Goal: Download file/media

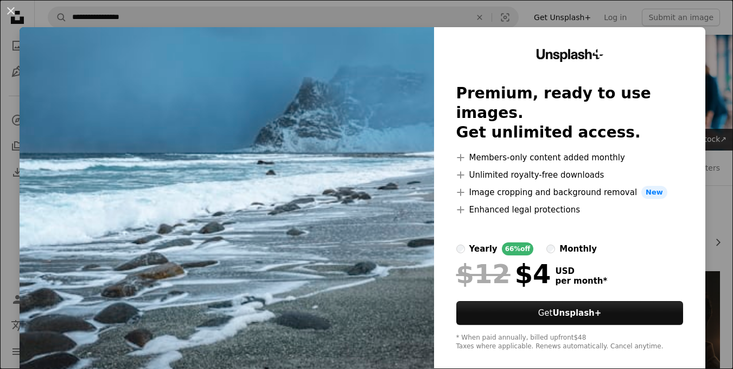
scroll to position [9881, 0]
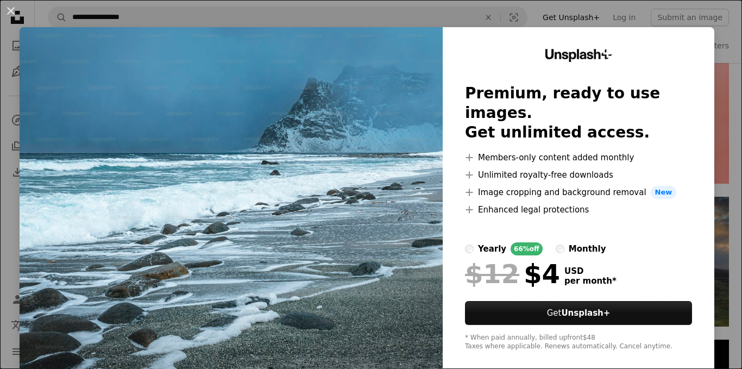
click at [279, 111] on img at bounding box center [231, 199] width 423 height 345
drag, startPoint x: 278, startPoint y: 111, endPoint x: 318, endPoint y: 88, distance: 46.5
click at [318, 88] on img at bounding box center [231, 199] width 423 height 345
click at [258, 91] on img at bounding box center [231, 199] width 423 height 345
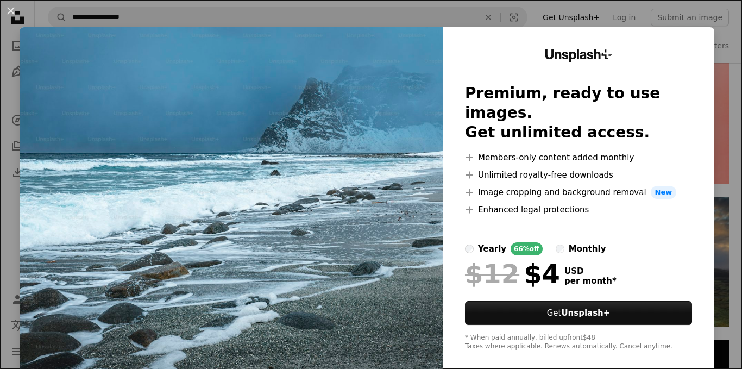
click at [258, 91] on img at bounding box center [231, 199] width 423 height 345
click at [7, 10] on button "An X shape" at bounding box center [10, 10] width 13 height 13
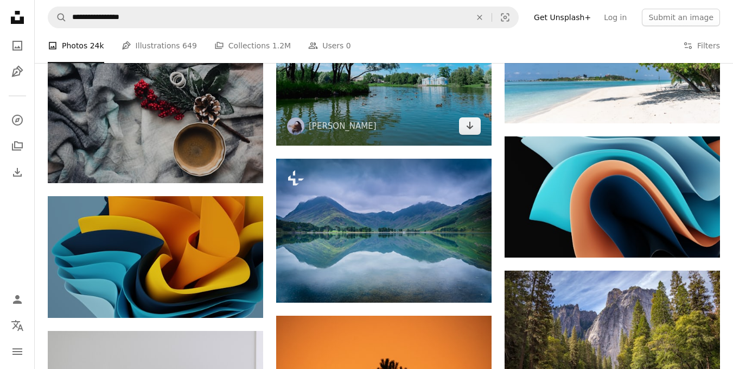
scroll to position [18242, 0]
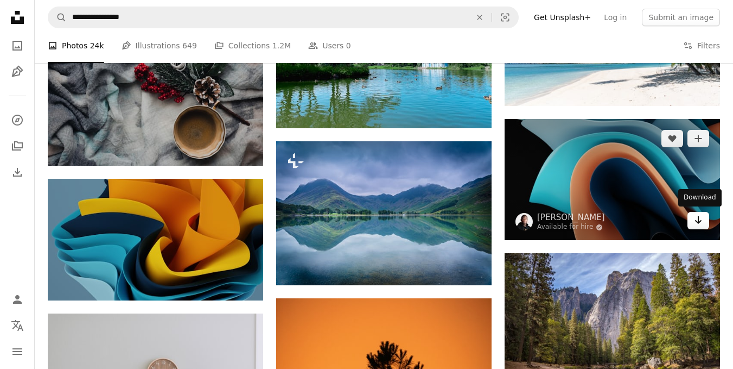
click at [699, 220] on icon "Download" at bounding box center [698, 220] width 7 height 8
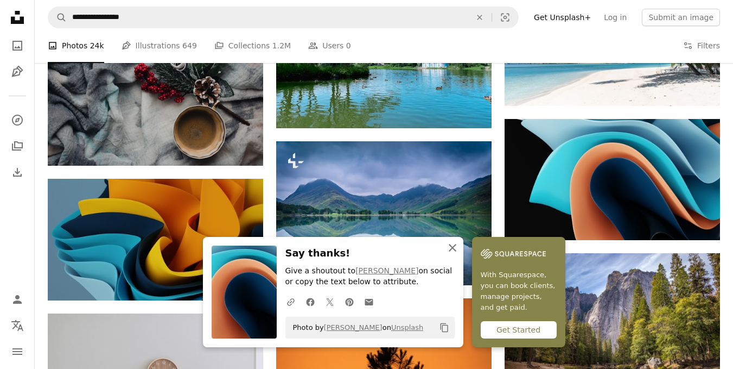
click at [452, 246] on icon "button" at bounding box center [453, 248] width 8 height 8
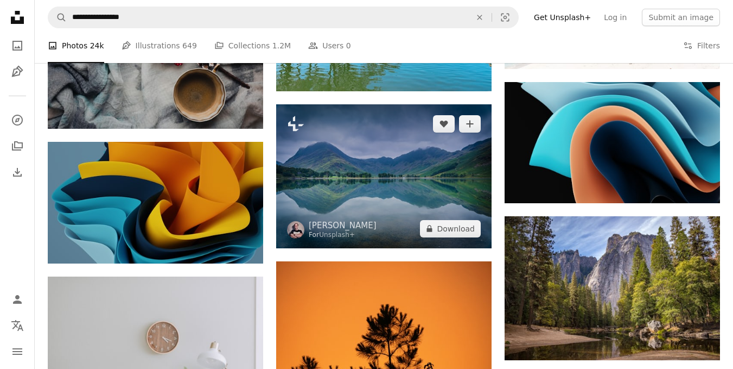
scroll to position [18394, 0]
